Goal: Use online tool/utility

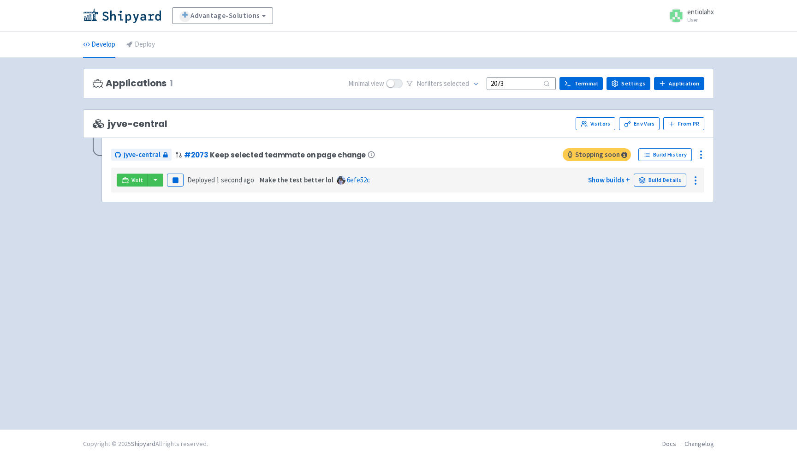
drag, startPoint x: 527, startPoint y: 84, endPoint x: 466, endPoint y: 82, distance: 60.9
click at [466, 82] on div "No filter s selected 2073" at bounding box center [480, 84] width 149 height 14
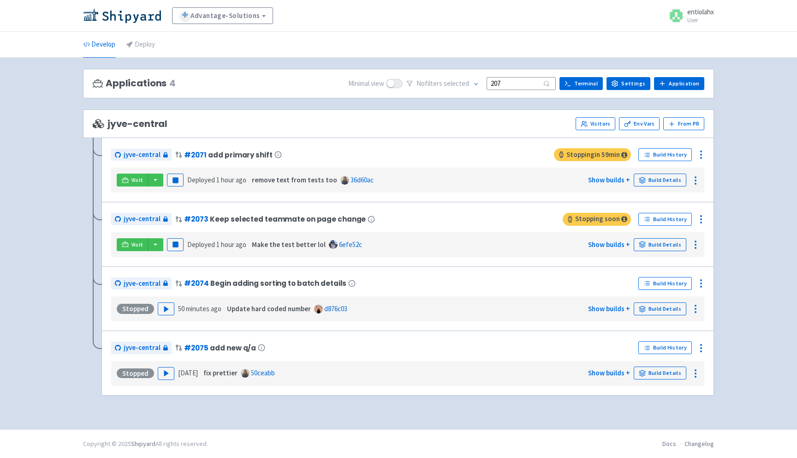
type input "2073"
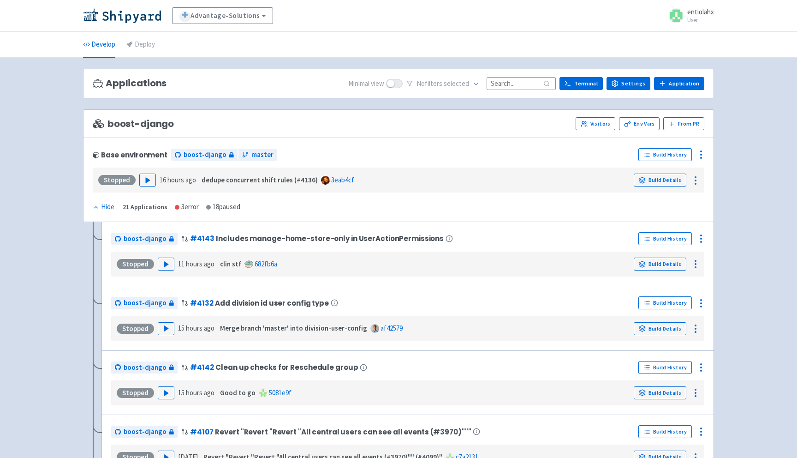
click at [523, 87] on input at bounding box center [521, 83] width 69 height 12
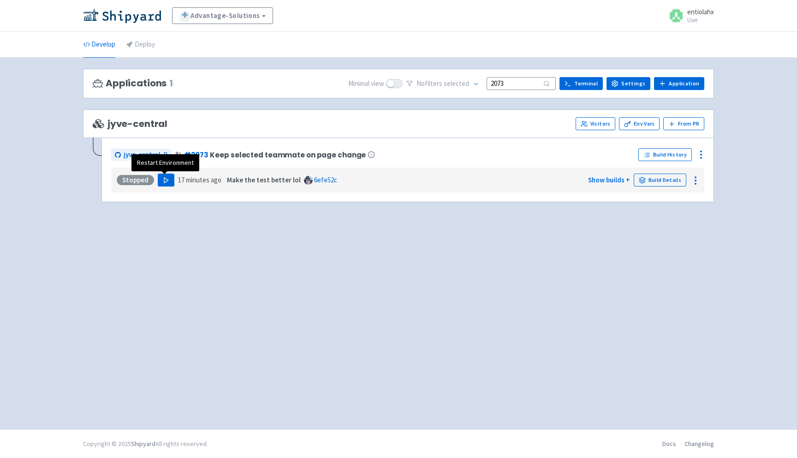
type input "2073"
click at [169, 180] on button "Play" at bounding box center [166, 179] width 17 height 13
